Goal: Find specific page/section

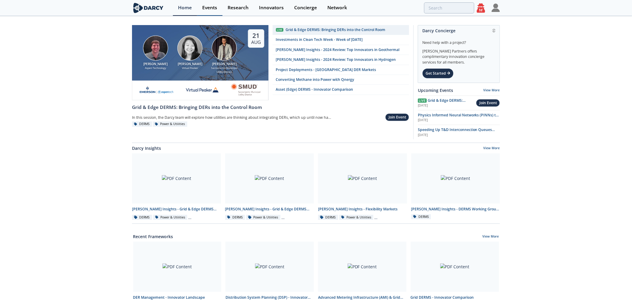
click at [210, 10] on div "Events" at bounding box center [209, 7] width 15 height 5
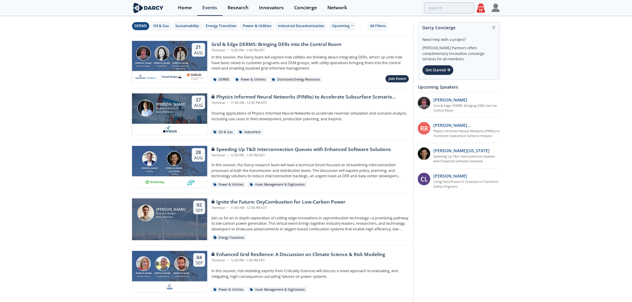
click at [141, 25] on div "DERMS" at bounding box center [140, 25] width 13 height 5
